Goal: Task Accomplishment & Management: Manage account settings

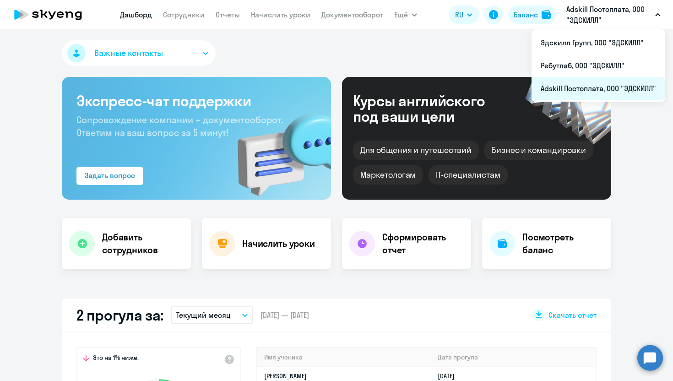
click at [574, 91] on li "Adskill Постоплата, ООО "ЭДСКИЛЛ"" at bounding box center [598, 88] width 134 height 23
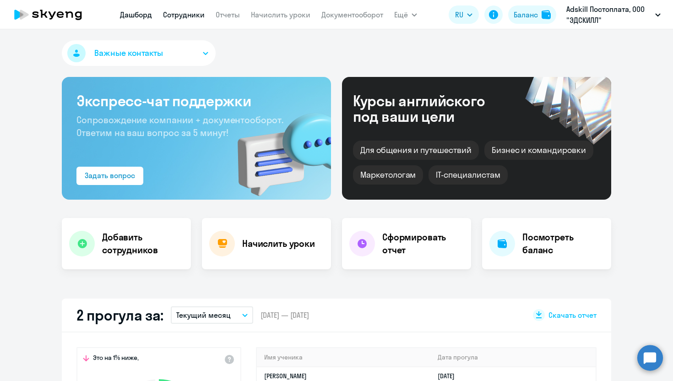
click at [187, 17] on link "Сотрудники" at bounding box center [184, 14] width 42 height 9
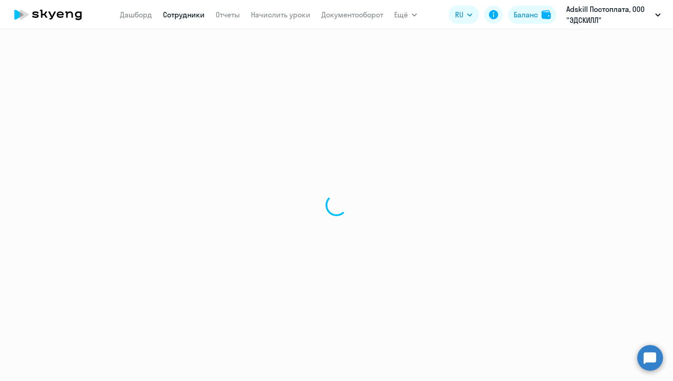
select select "30"
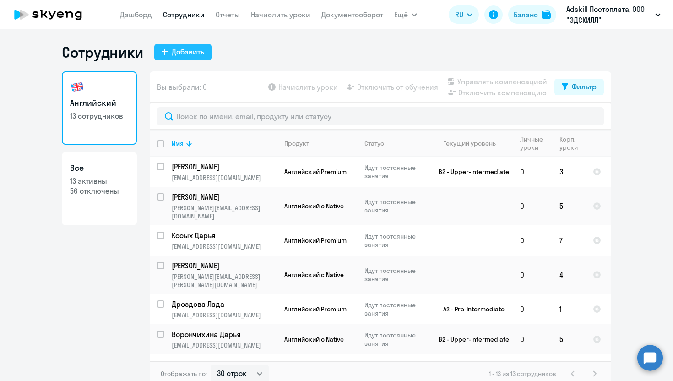
click at [167, 56] on button "Добавить" at bounding box center [182, 52] width 57 height 16
select select "english_adult_not_native_speaker"
select select "3"
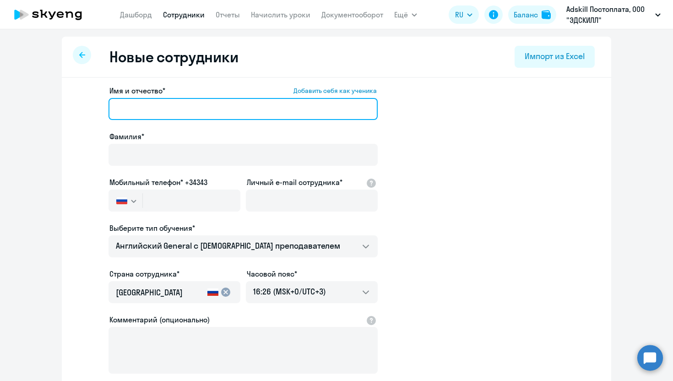
click at [133, 113] on input "Имя и отчество* Добавить себя как ученика" at bounding box center [242, 109] width 269 height 22
paste input "[PERSON_NAME]"
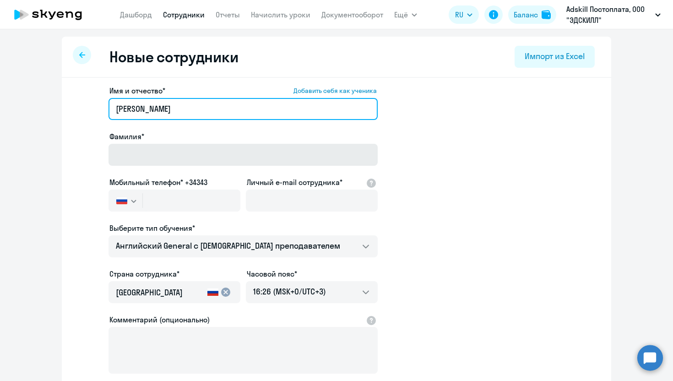
type input "[PERSON_NAME]"
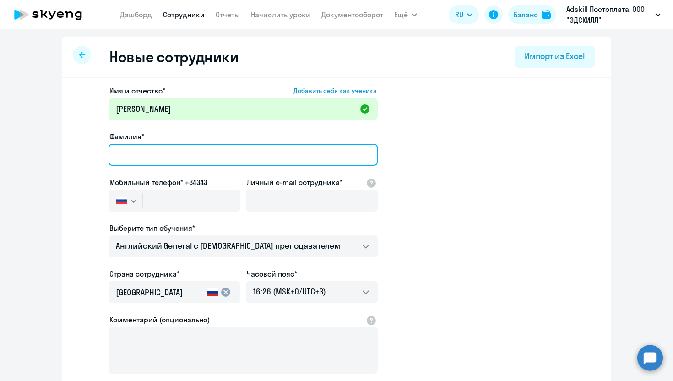
click at [165, 156] on input "Фамилия*" at bounding box center [242, 155] width 269 height 22
paste input "[PERSON_NAME]"
drag, startPoint x: 135, startPoint y: 154, endPoint x: 0, endPoint y: 150, distance: 135.0
click at [0, 150] on ng-component "Новые сотрудники Импорт из Excel Имя и отчество* Добавить себя как ученика [PER…" at bounding box center [336, 258] width 673 height 443
click at [189, 149] on input "Semenova" at bounding box center [242, 155] width 269 height 22
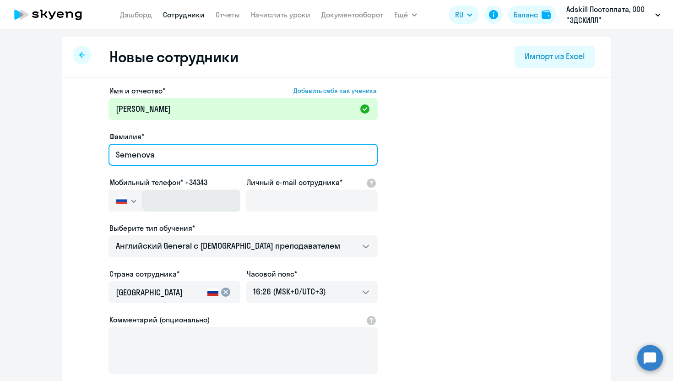
type input "Semenova"
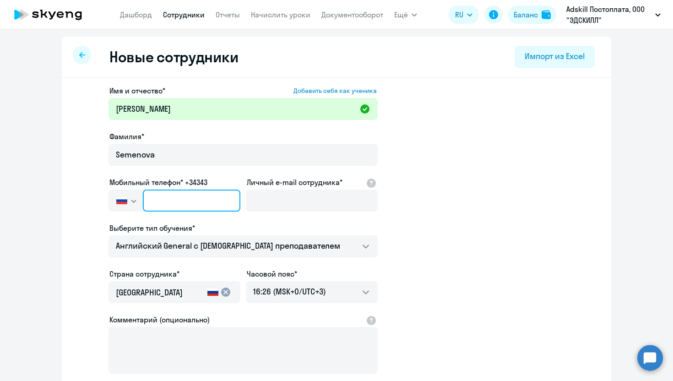
click at [180, 209] on input "text" at bounding box center [191, 200] width 97 height 22
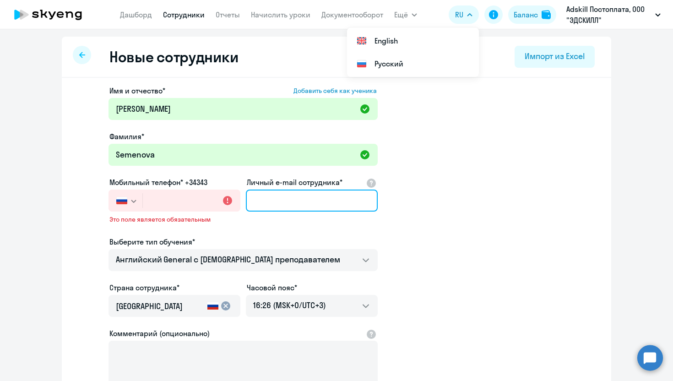
click at [280, 203] on input "Личный e-mail сотрудника*" at bounding box center [312, 200] width 132 height 22
paste input "[PERSON_NAME][EMAIL_ADDRESS][DOMAIN_NAME]"
type input "[PERSON_NAME][EMAIL_ADDRESS][DOMAIN_NAME]"
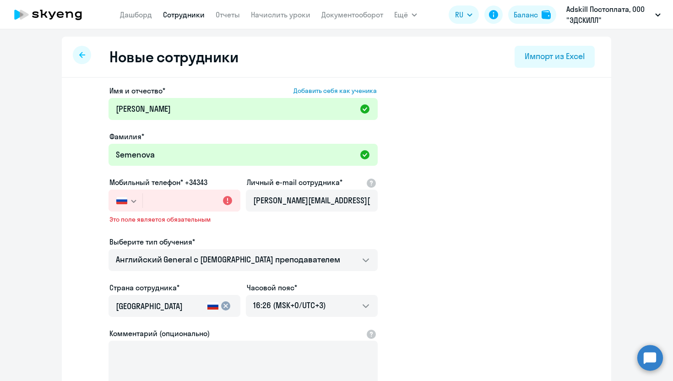
click at [586, 148] on app-new-student-form "Имя и отчество* Добавить себя как ученика [PERSON_NAME]* Semenova Мобильный тел…" at bounding box center [336, 255] width 520 height 340
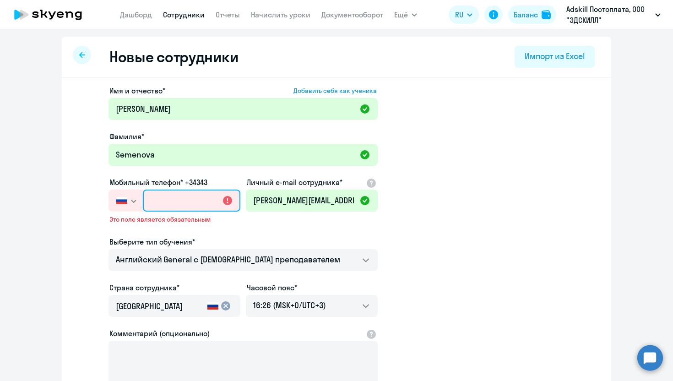
click at [193, 202] on input "text" at bounding box center [191, 200] width 97 height 22
paste input "[PHONE_NUMBER]"
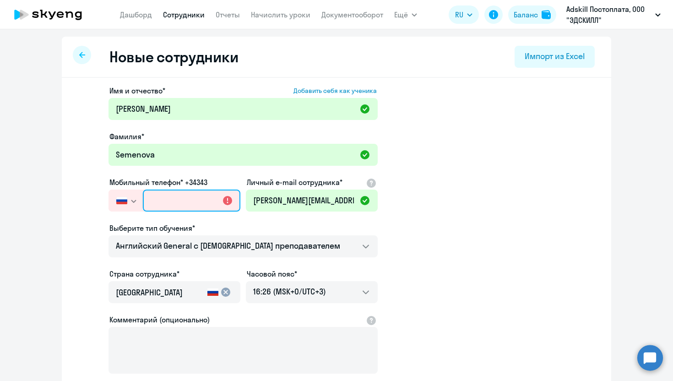
type input "[PHONE_NUMBER]"
click at [549, 206] on app-new-student-form "Имя и отчество* Добавить себя как ученика [PERSON_NAME]* Semenova Мобильный тел…" at bounding box center [336, 248] width 520 height 326
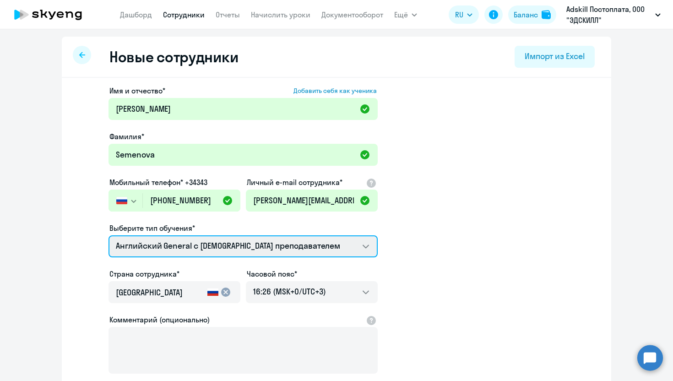
click at [305, 241] on select "Английский General с [DEMOGRAPHIC_DATA] преподавателем Премиум [DEMOGRAPHIC_DAT…" at bounding box center [242, 246] width 269 height 22
select select "english_adult_not_native_speaker_premium"
click at [108, 235] on select "Английский General с [DEMOGRAPHIC_DATA] преподавателем Премиум [DEMOGRAPHIC_DAT…" at bounding box center [242, 246] width 269 height 22
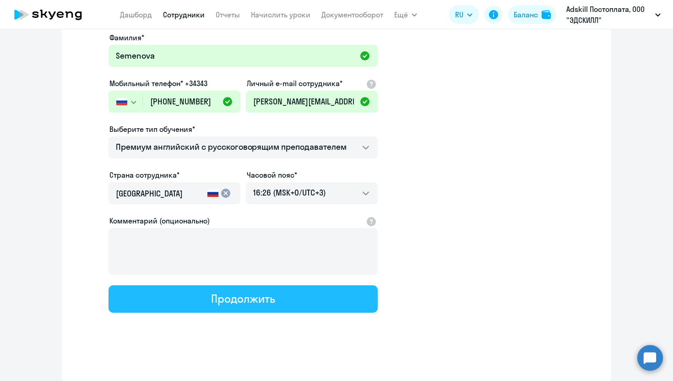
click at [255, 291] on div "Продолжить" at bounding box center [243, 298] width 64 height 15
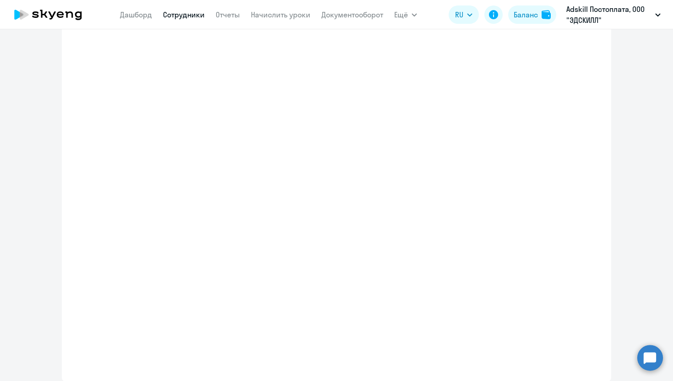
select select "english_adult_not_native_speaker_premium"
select select "3"
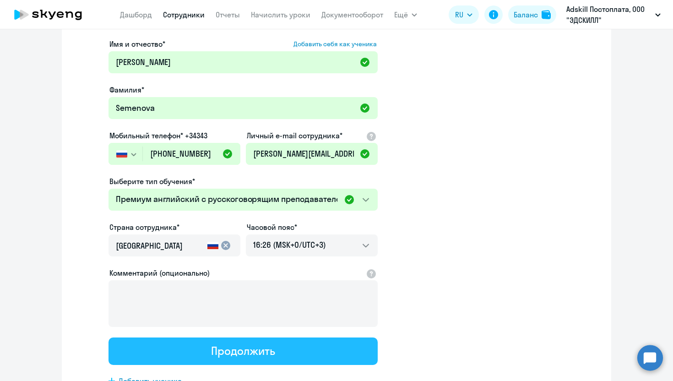
scroll to position [0, 0]
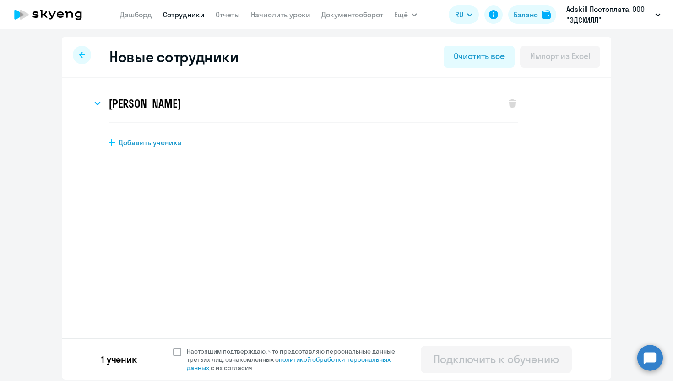
click at [174, 354] on span at bounding box center [177, 352] width 8 height 8
click at [173, 347] on input "Настоящим подтверждаю, что предоставляю персональные данные третьих лиц, ознако…" at bounding box center [173, 346] width 0 height 0
checkbox input "true"
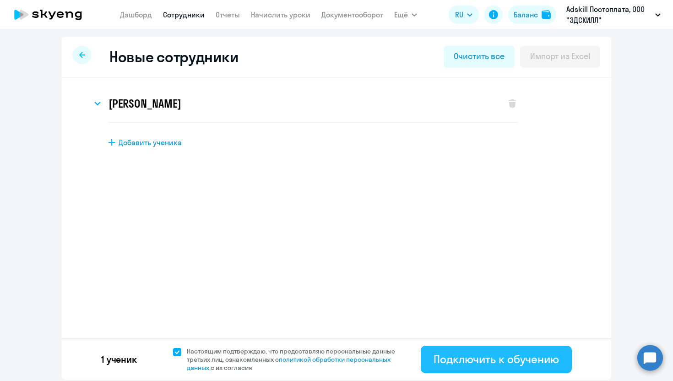
click at [453, 357] on div "Подключить к обучению" at bounding box center [495, 358] width 125 height 15
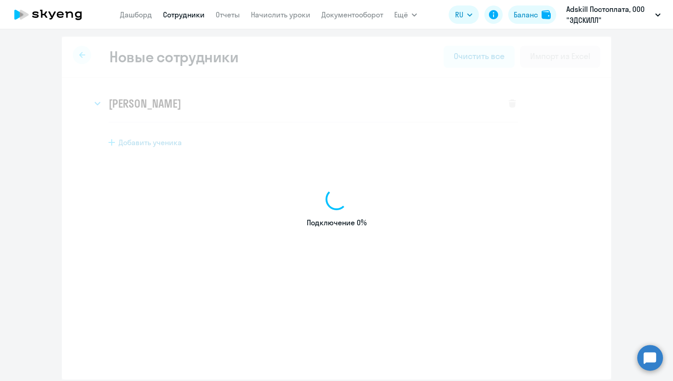
select select "english_adult_not_native_speaker"
select select "3"
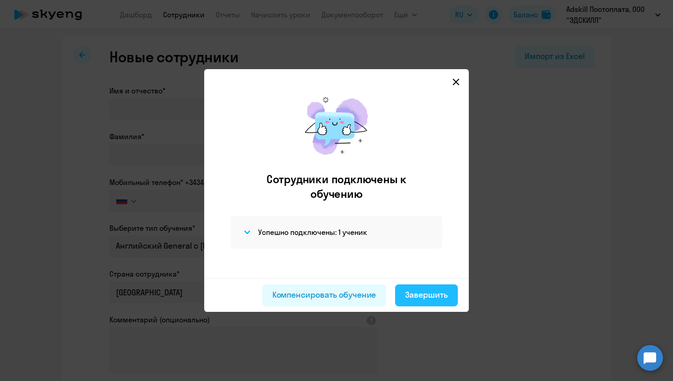
click at [430, 294] on div "Завершить" at bounding box center [426, 295] width 43 height 12
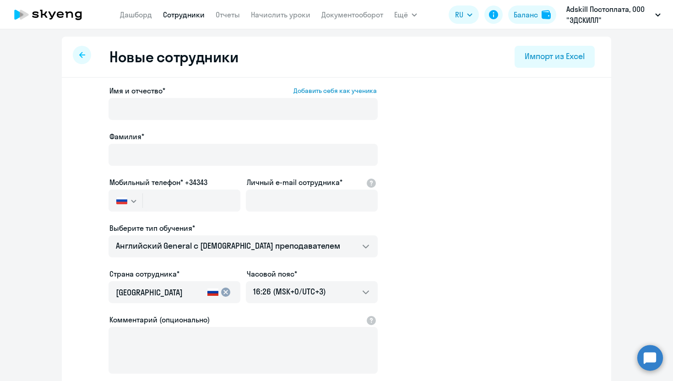
select select "30"
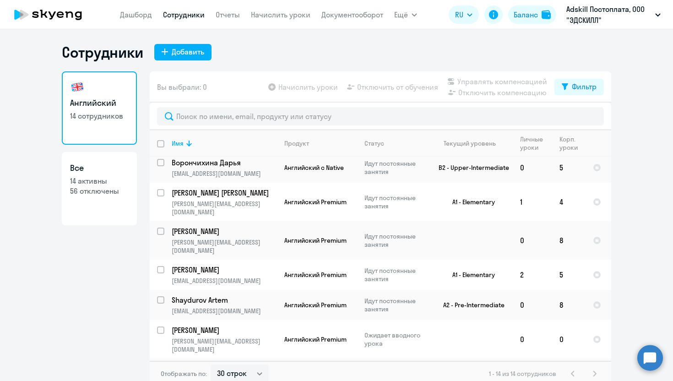
scroll to position [216, 0]
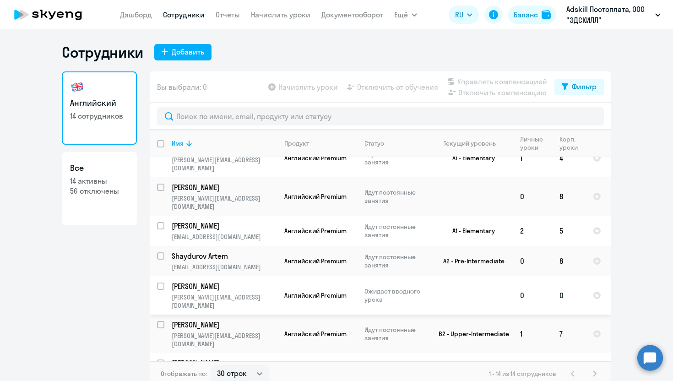
click at [161, 282] on input "select row 42584428" at bounding box center [166, 291] width 18 height 18
checkbox input "true"
click at [311, 85] on span "Начислить уроки" at bounding box center [307, 86] width 59 height 11
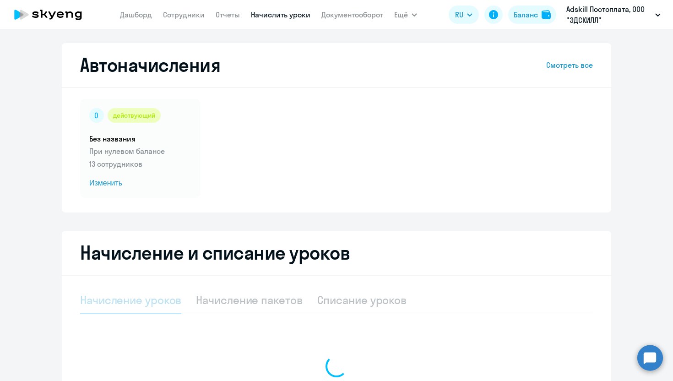
select select "10"
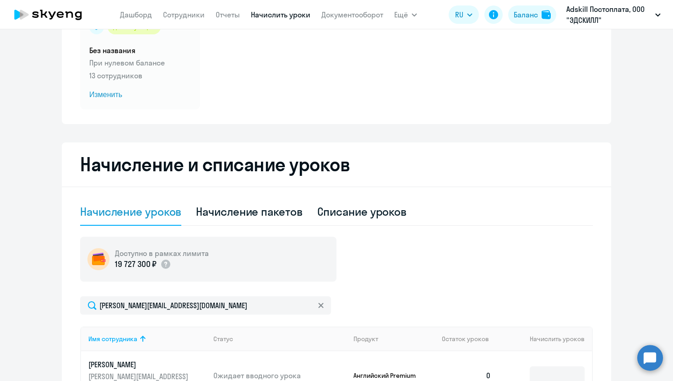
scroll to position [107, 0]
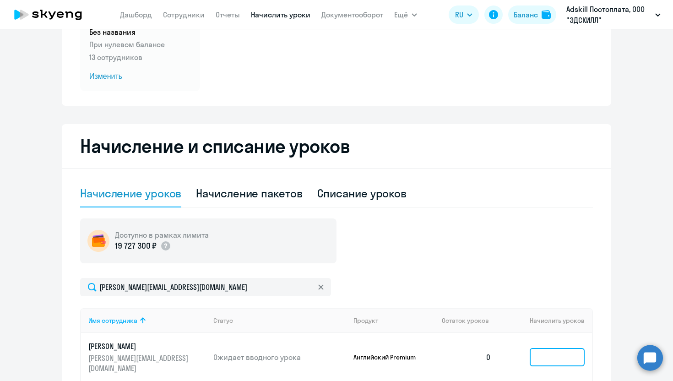
click at [547, 349] on input at bounding box center [556, 357] width 55 height 18
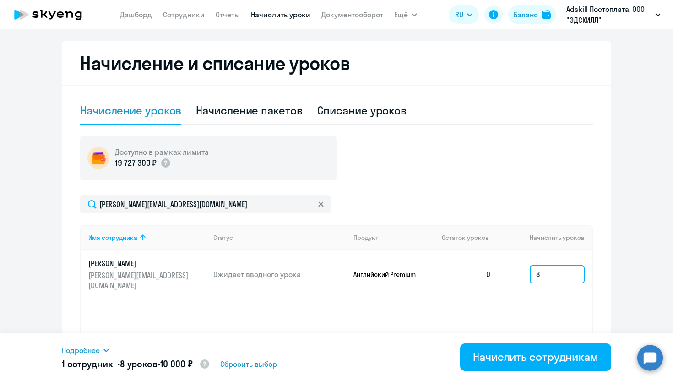
scroll to position [205, 0]
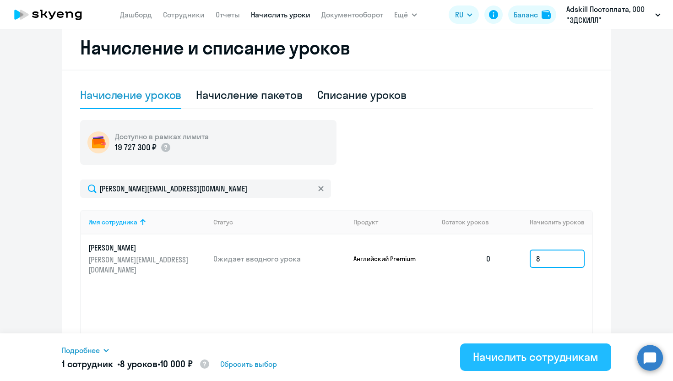
type input "8"
click at [515, 360] on div "Начислить сотрудникам" at bounding box center [535, 356] width 125 height 15
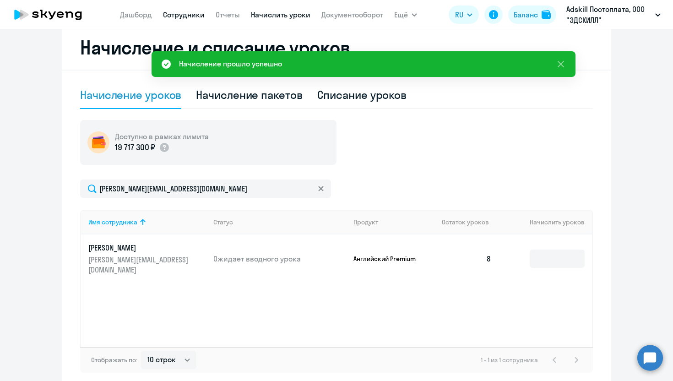
click at [181, 14] on link "Сотрудники" at bounding box center [184, 14] width 42 height 9
select select "30"
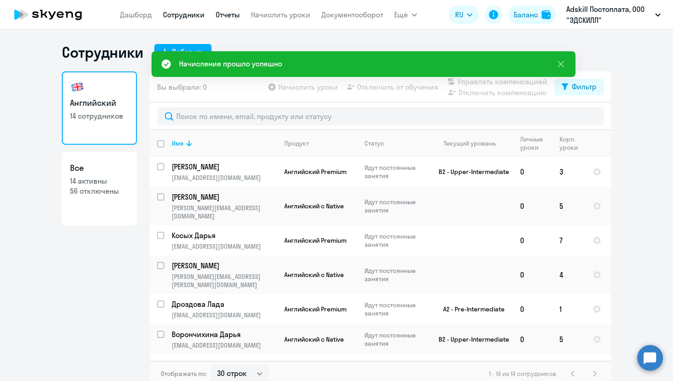
click at [229, 13] on link "Отчеты" at bounding box center [228, 14] width 24 height 9
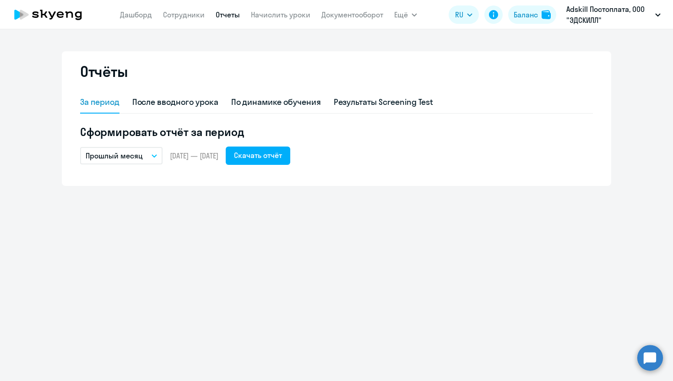
click at [142, 21] on nav "[PERSON_NAME] Отчеты Начислить уроки Документооборот" at bounding box center [251, 14] width 263 height 18
click at [141, 17] on link "Дашборд" at bounding box center [136, 14] width 32 height 9
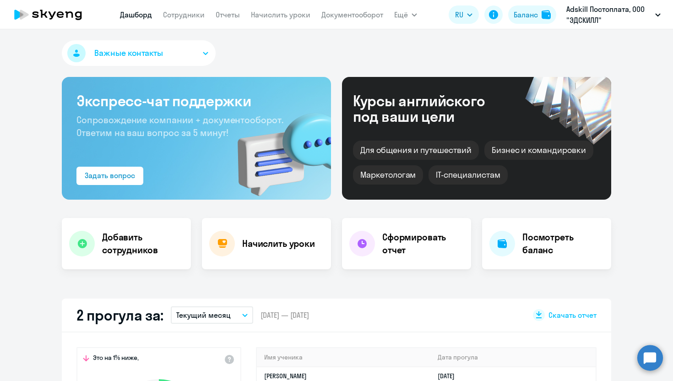
select select "30"
click at [185, 16] on link "Сотрудники" at bounding box center [184, 14] width 42 height 9
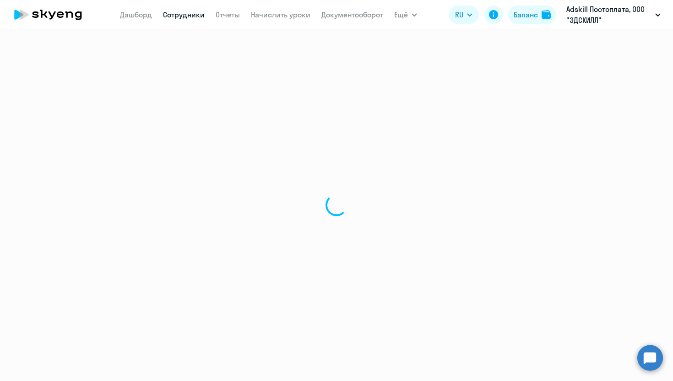
select select "30"
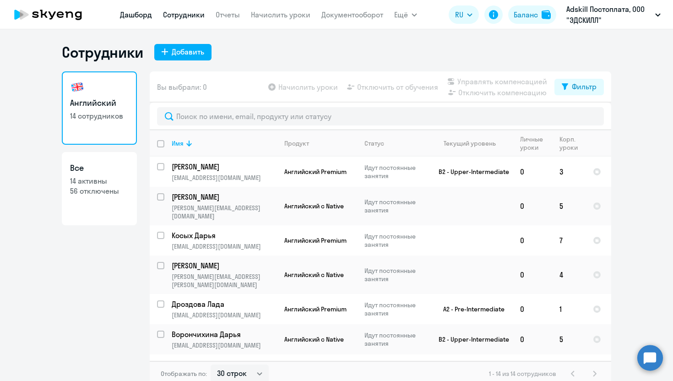
click at [139, 13] on link "Дашборд" at bounding box center [136, 14] width 32 height 9
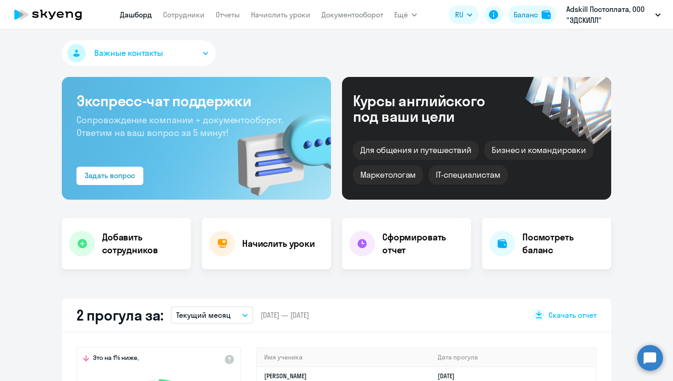
select select "30"
click at [225, 9] on app-menu-item-link "Отчеты" at bounding box center [228, 14] width 24 height 11
click at [192, 14] on link "Сотрудники" at bounding box center [184, 14] width 42 height 9
select select "30"
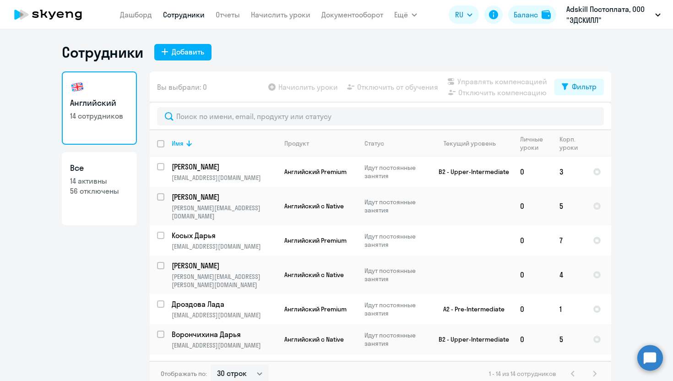
scroll to position [5, 0]
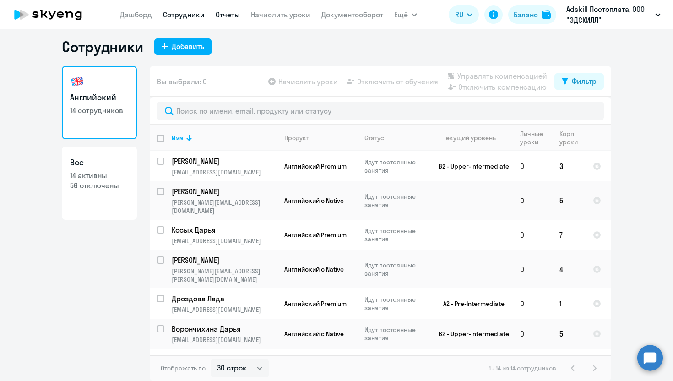
click at [224, 16] on link "Отчеты" at bounding box center [228, 14] width 24 height 9
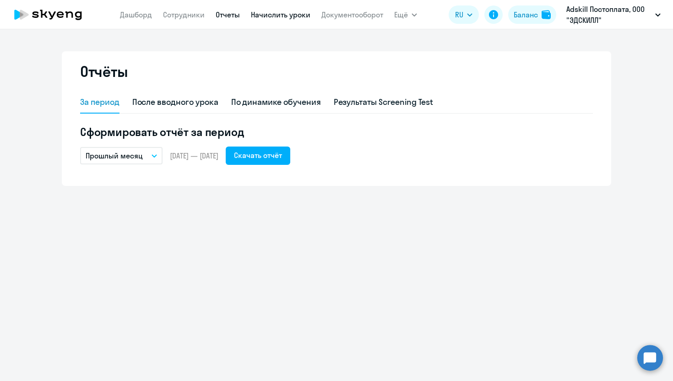
click at [267, 11] on link "Начислить уроки" at bounding box center [280, 14] width 59 height 9
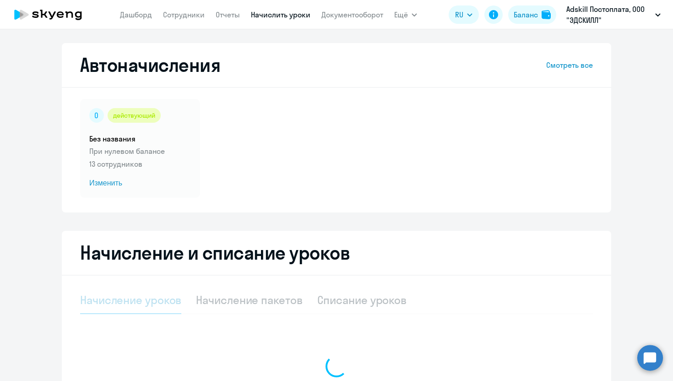
select select "10"
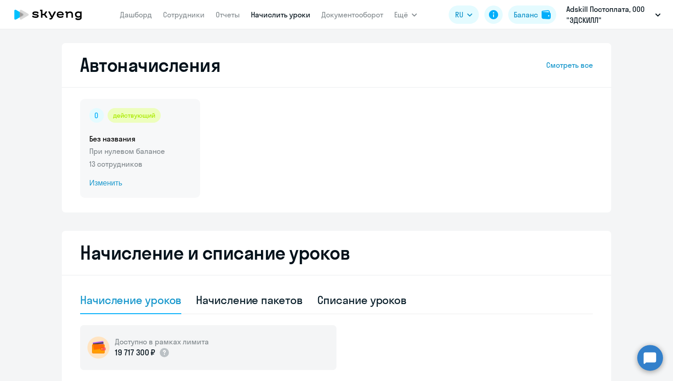
click at [106, 184] on span "Изменить" at bounding box center [140, 183] width 102 height 11
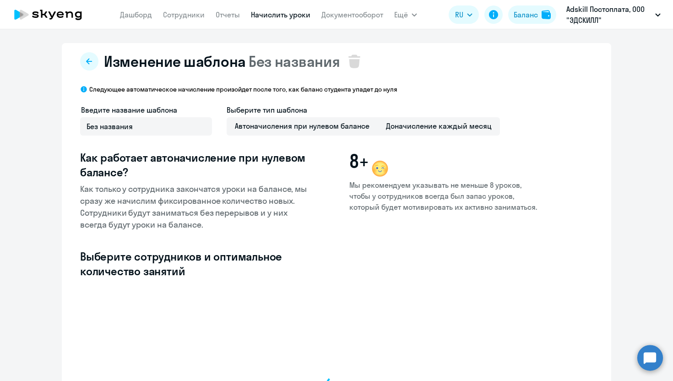
select select "10"
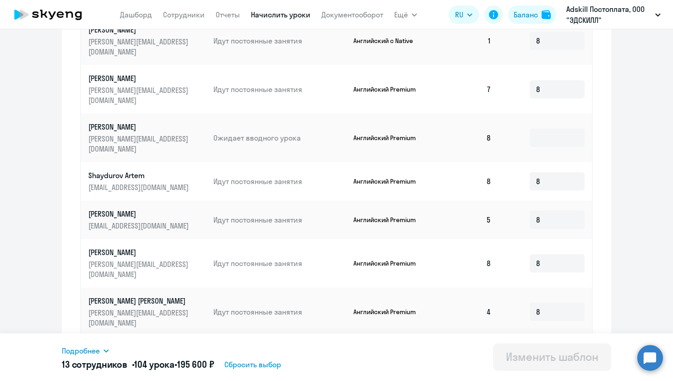
scroll to position [375, 0]
click at [545, 129] on input at bounding box center [556, 138] width 55 height 18
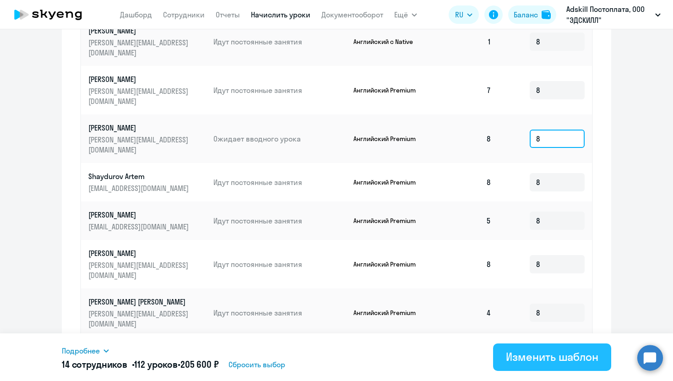
type input "8"
click at [521, 369] on button "Изменить шаблон" at bounding box center [552, 356] width 118 height 27
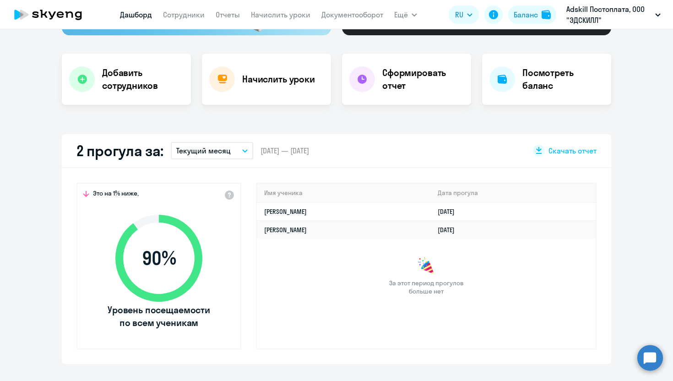
scroll to position [95, 0]
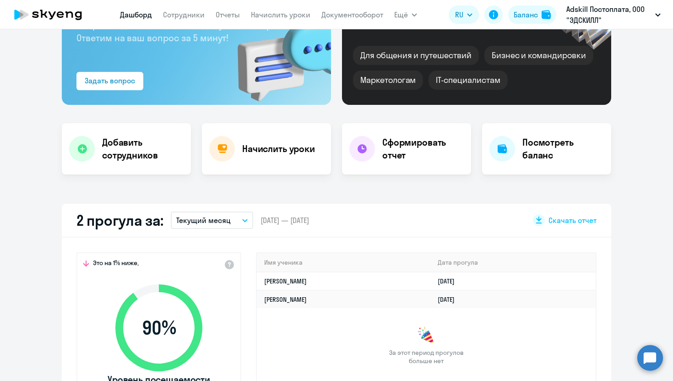
select select "30"
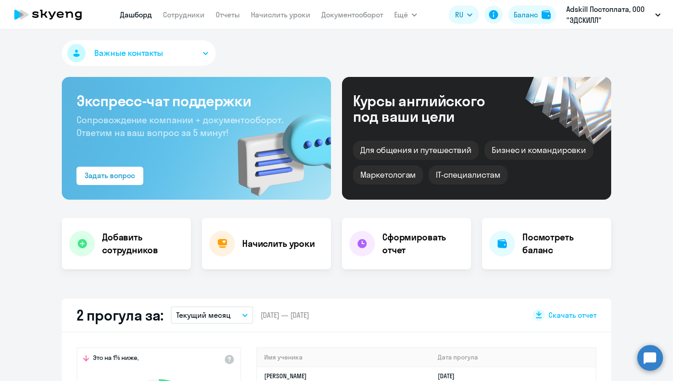
click at [185, 20] on nav "[PERSON_NAME] Отчеты Начислить уроки Документооборот" at bounding box center [251, 14] width 263 height 18
click at [183, 18] on link "Сотрудники" at bounding box center [184, 14] width 42 height 9
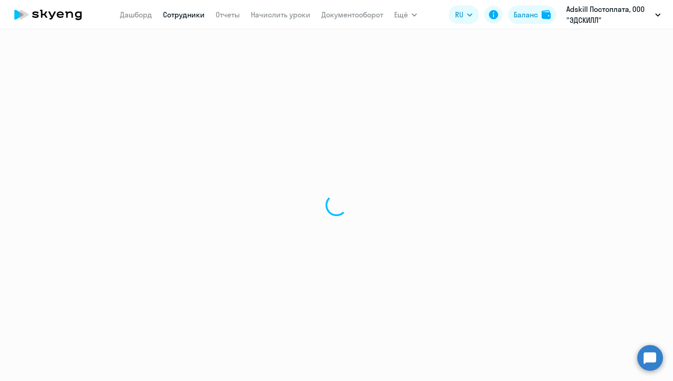
select select "30"
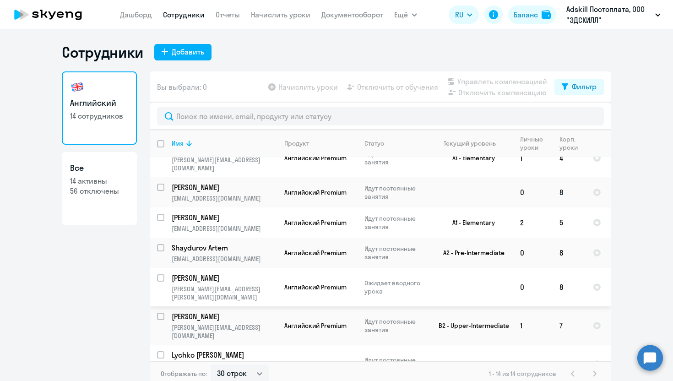
scroll to position [5, 0]
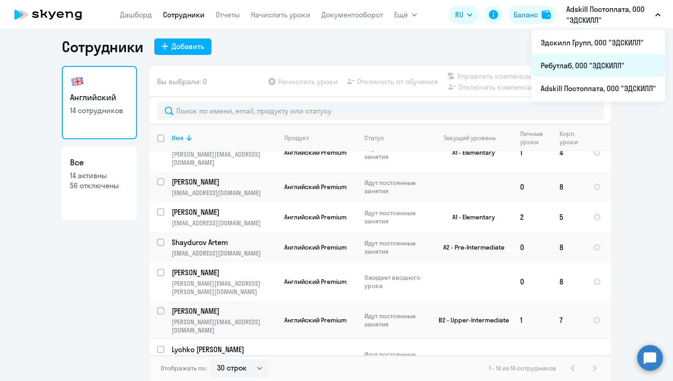
click at [567, 69] on li "Ребутлаб, ООО "ЭДСКИЛЛ"" at bounding box center [598, 65] width 134 height 23
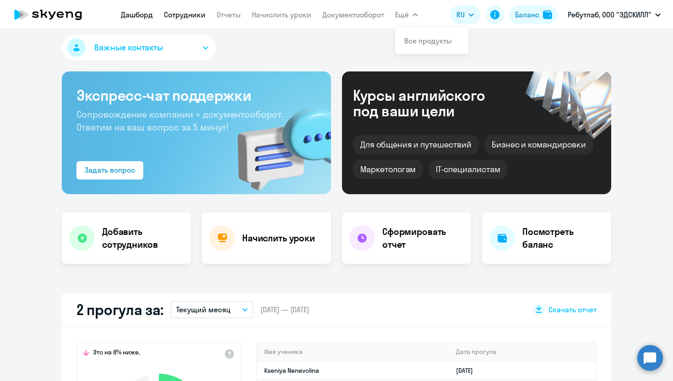
click at [185, 13] on link "Сотрудники" at bounding box center [185, 14] width 42 height 9
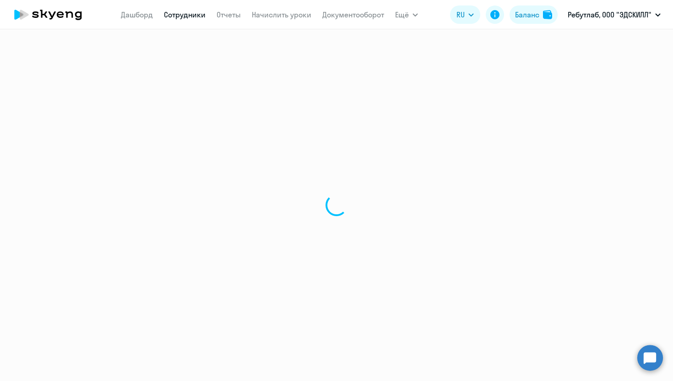
select select "30"
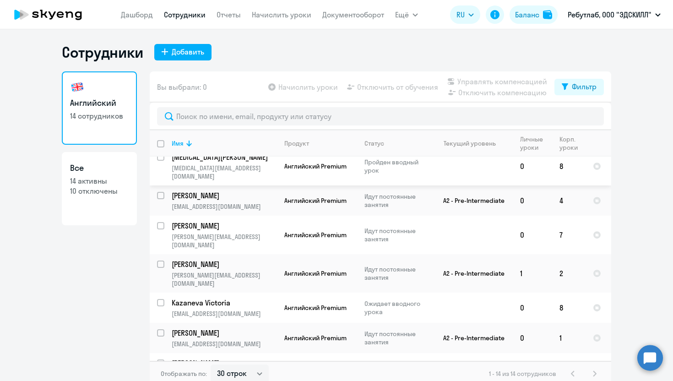
scroll to position [5, 0]
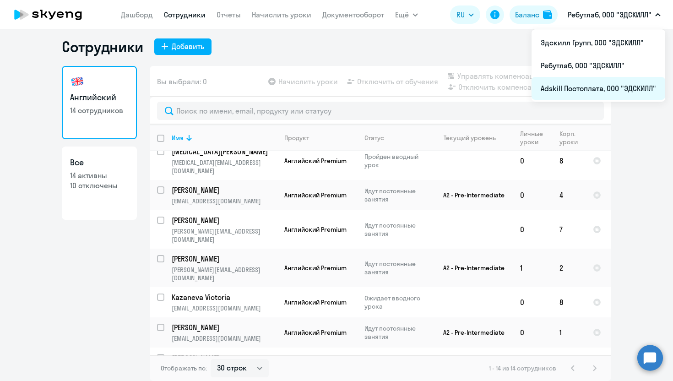
click at [561, 89] on li "Adskill Постоплата, ООО "ЭДСКИЛЛ"" at bounding box center [598, 88] width 134 height 23
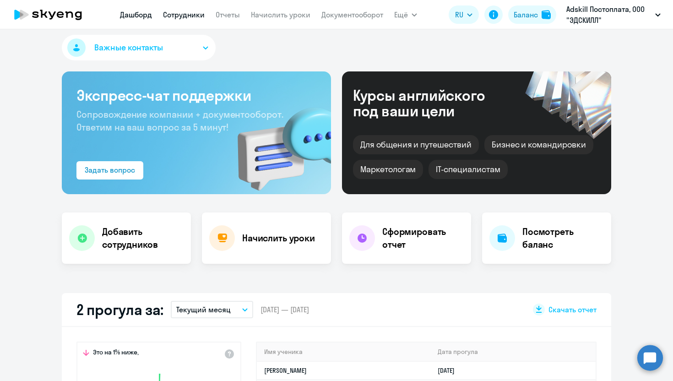
click at [186, 15] on link "Сотрудники" at bounding box center [184, 14] width 42 height 9
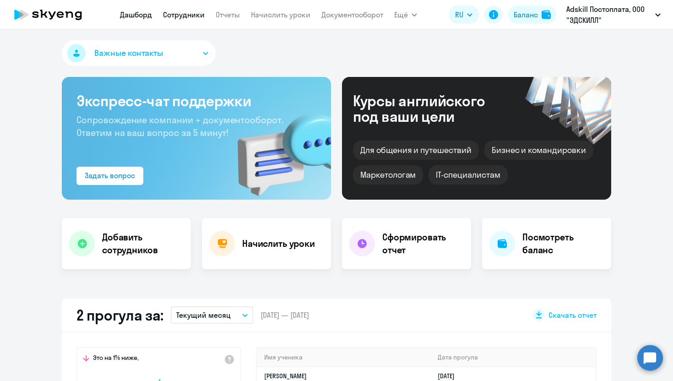
select select "30"
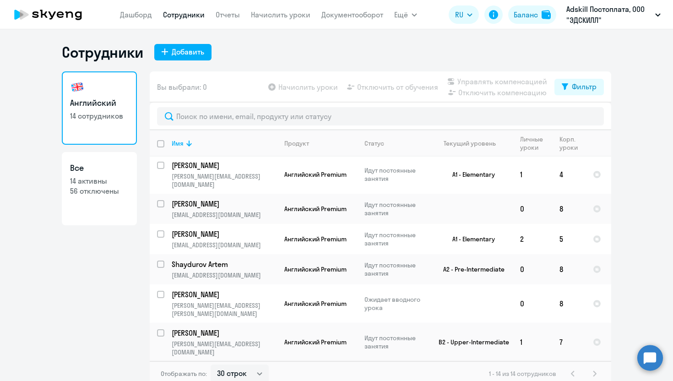
scroll to position [216, 0]
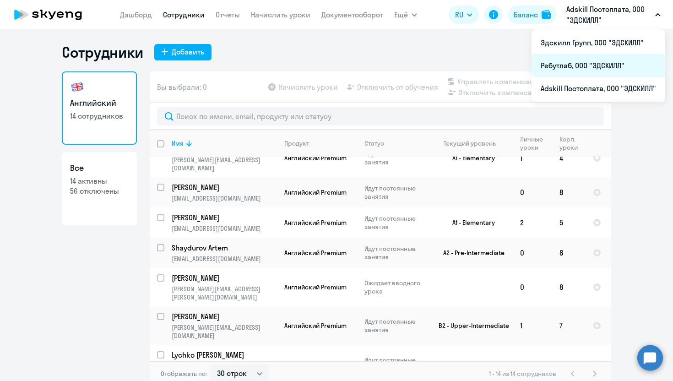
click at [571, 59] on li "Ребутлаб, ООО "ЭДСКИЛЛ"" at bounding box center [598, 65] width 134 height 23
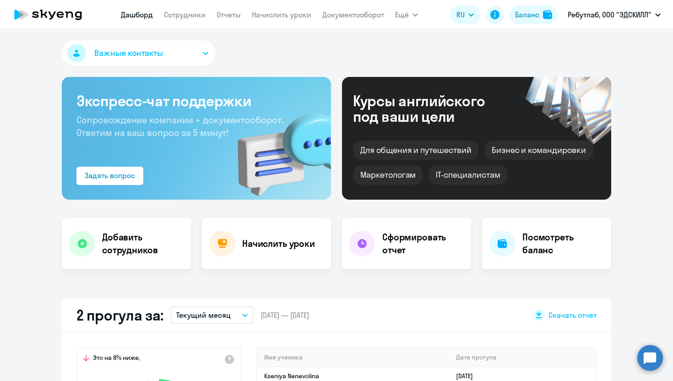
click at [178, 20] on nav "[PERSON_NAME] Отчеты Начислить уроки Документооборот" at bounding box center [252, 14] width 263 height 18
select select "30"
click at [179, 14] on link "Сотрудники" at bounding box center [185, 14] width 42 height 9
select select "30"
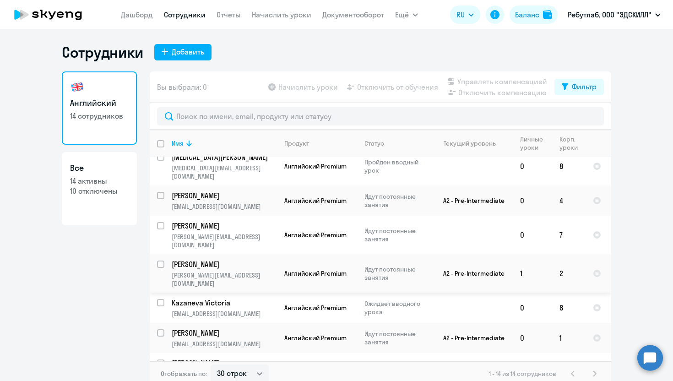
scroll to position [5, 0]
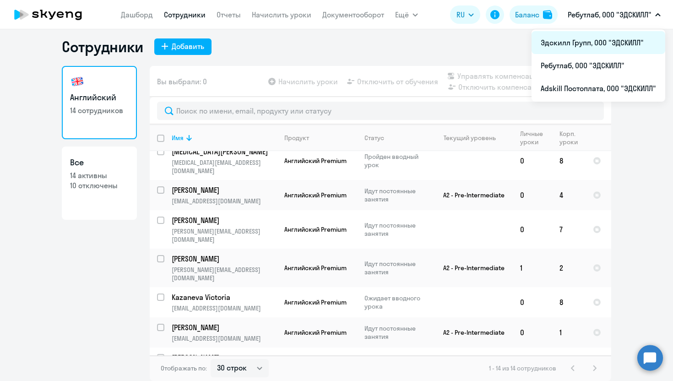
click at [583, 38] on li "Эдскилл Групп, ООО "ЭДСКИЛЛ"" at bounding box center [598, 42] width 134 height 23
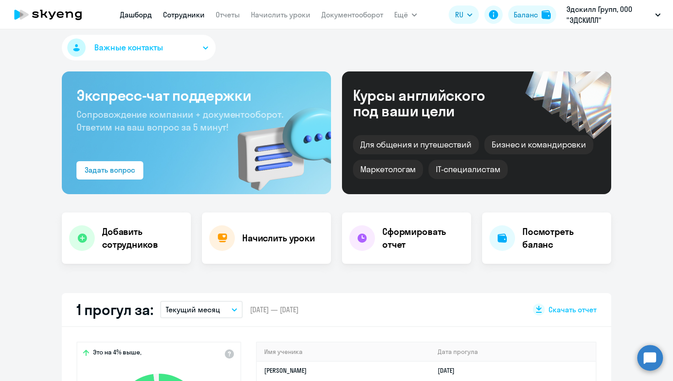
click at [191, 16] on link "Сотрудники" at bounding box center [184, 14] width 42 height 9
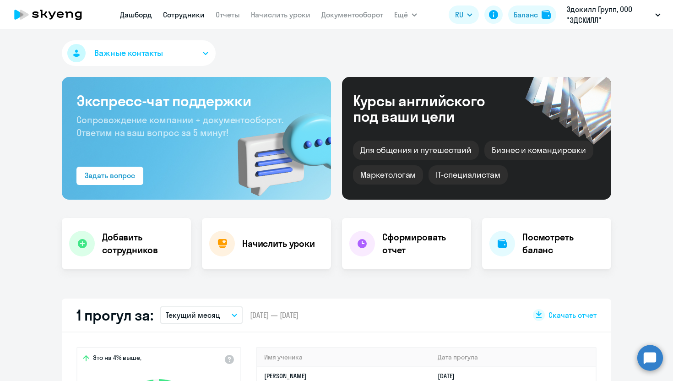
select select "30"
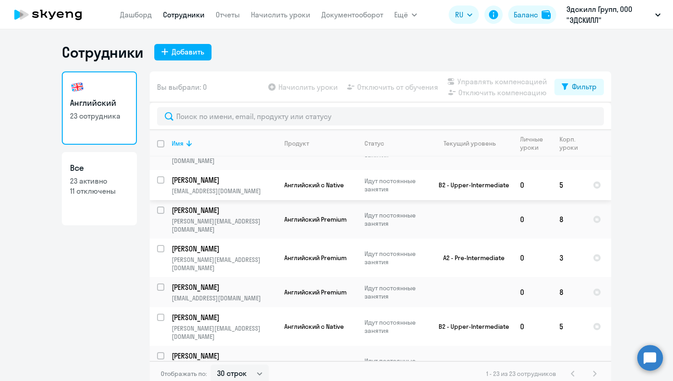
scroll to position [322, 0]
click at [159, 351] on input "select row 42128082" at bounding box center [166, 360] width 18 height 18
checkbox input "true"
click at [313, 87] on span "Начислить уроки" at bounding box center [307, 86] width 59 height 11
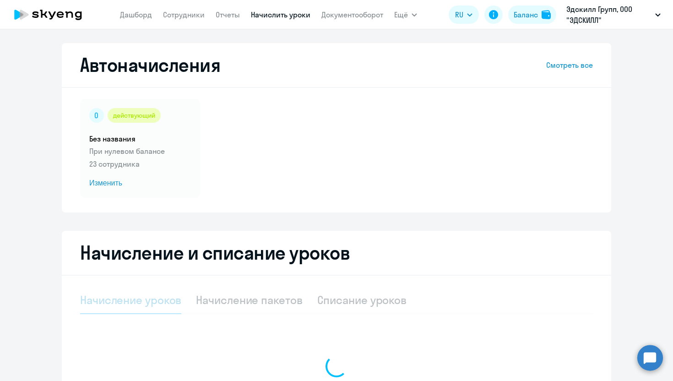
select select "10"
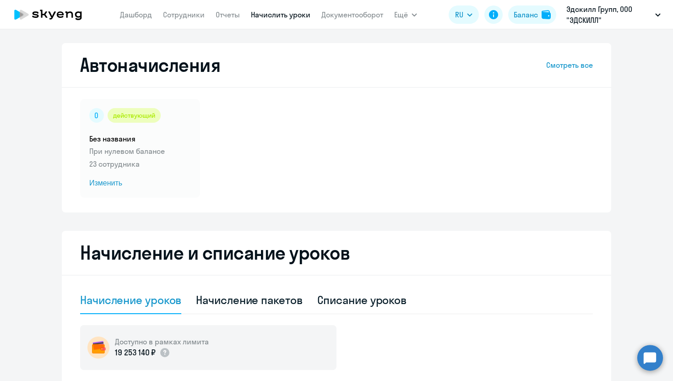
scroll to position [248, 0]
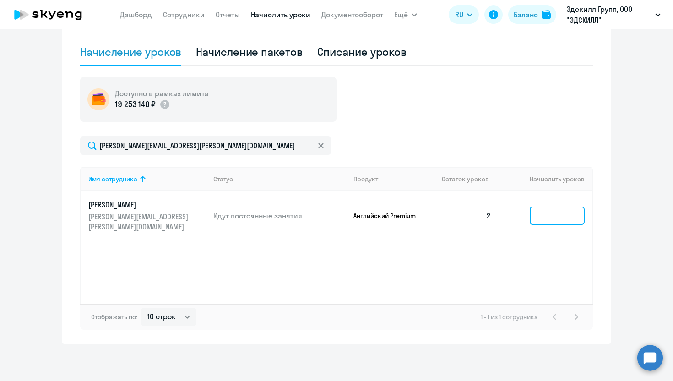
click at [559, 210] on input at bounding box center [556, 215] width 55 height 18
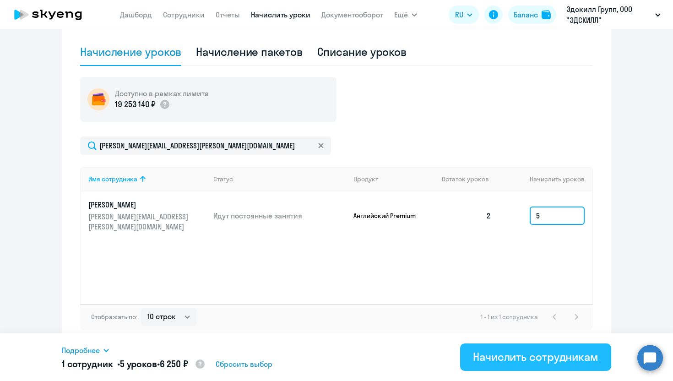
type input "5"
click at [545, 358] on div "Начислить сотрудникам" at bounding box center [535, 356] width 125 height 15
